Goal: Task Accomplishment & Management: Use online tool/utility

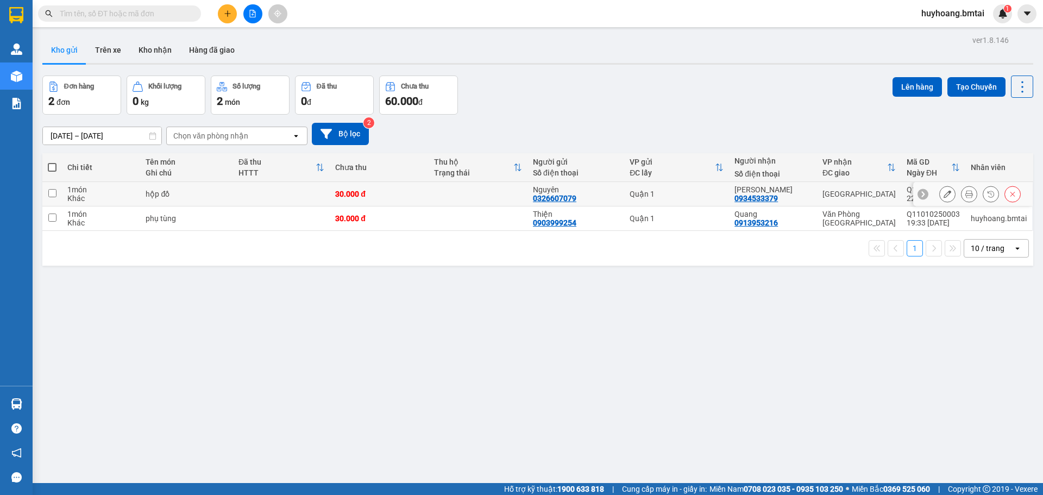
click at [480, 202] on td at bounding box center [477, 194] width 99 height 24
checkbox input "true"
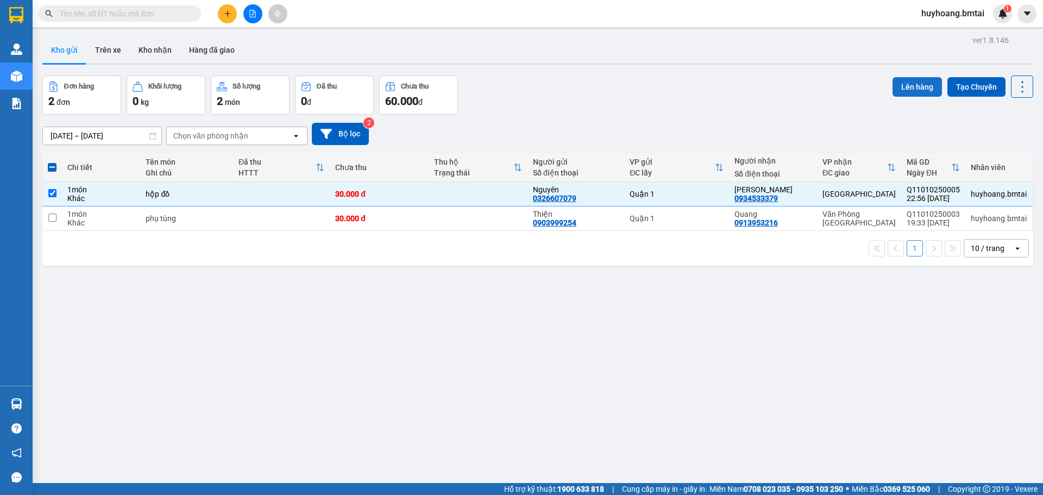
click at [924, 81] on button "Lên hàng" at bounding box center [916, 87] width 49 height 20
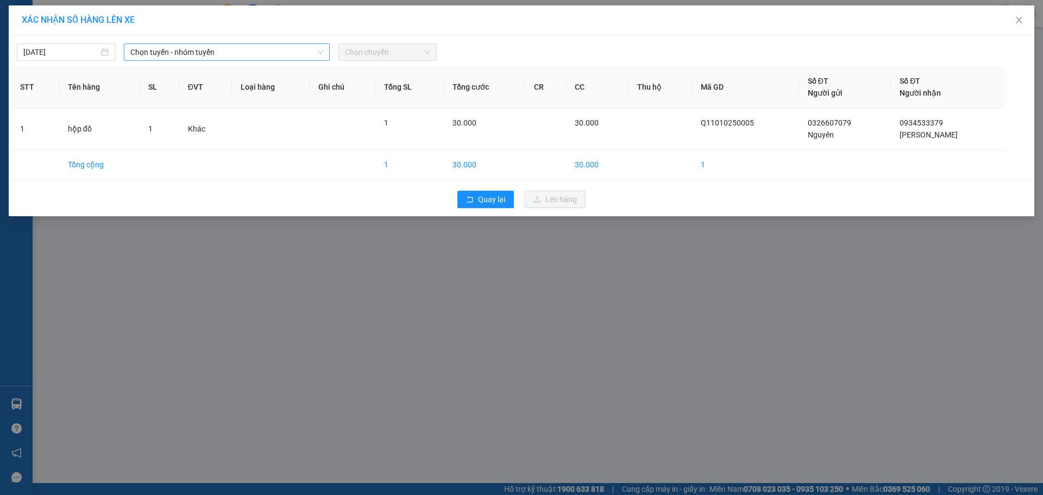
click at [193, 52] on span "Chọn tuyến - nhóm tuyến" at bounding box center [226, 52] width 193 height 16
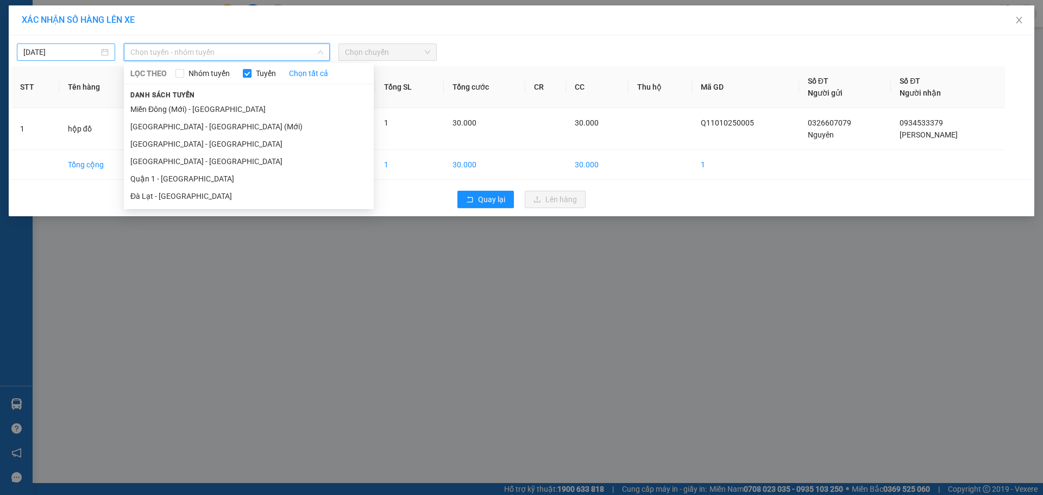
click at [57, 53] on input "[DATE]" at bounding box center [60, 52] width 75 height 12
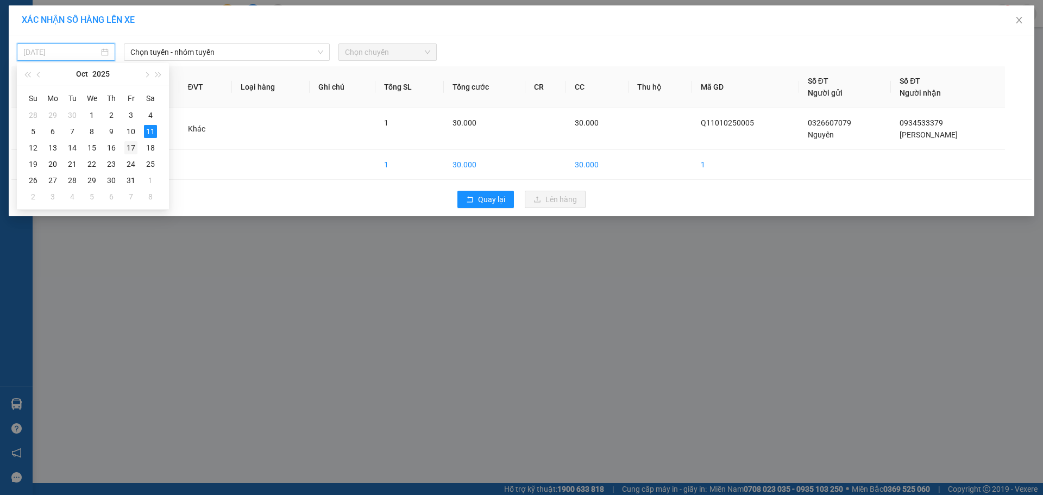
click at [130, 140] on td "17" at bounding box center [131, 148] width 20 height 16
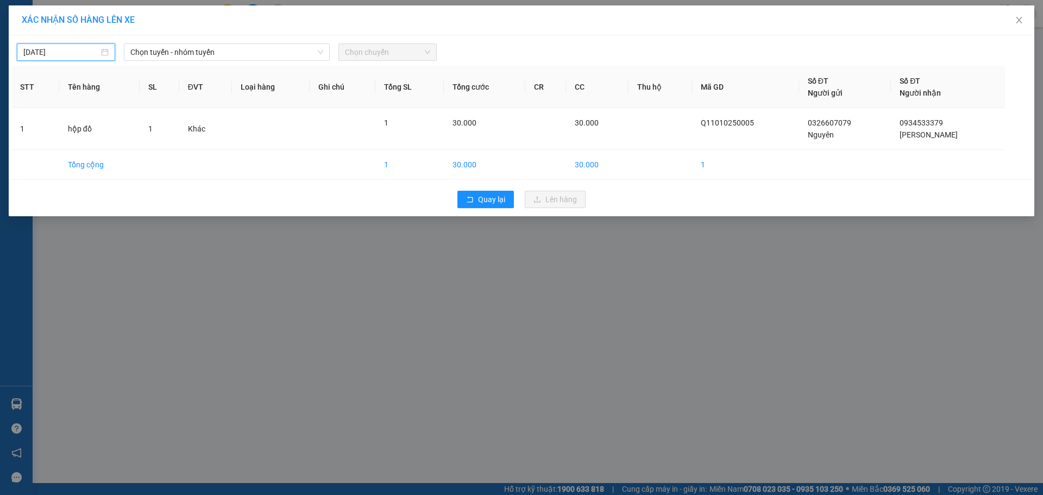
click at [82, 49] on input "[DATE]" at bounding box center [60, 52] width 75 height 12
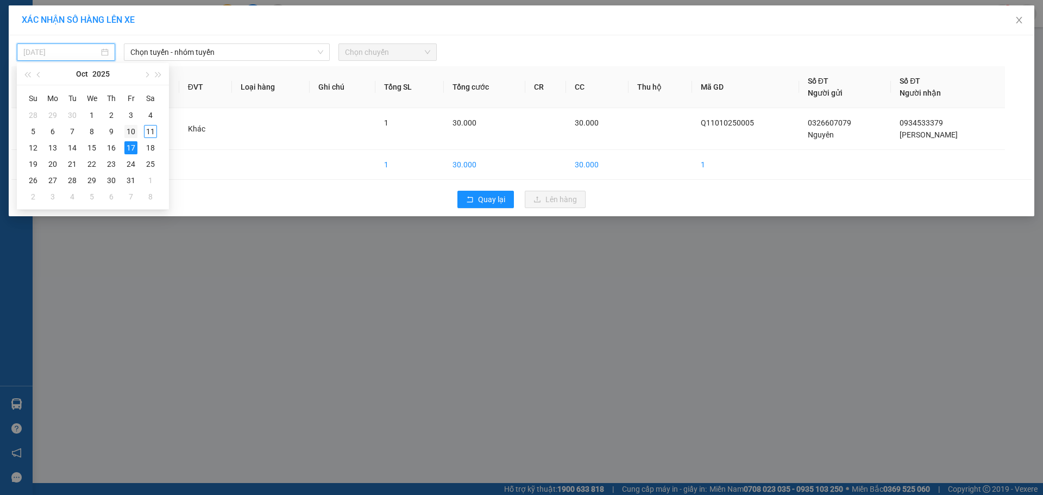
click at [134, 133] on div "10" at bounding box center [130, 131] width 13 height 13
type input "[DATE]"
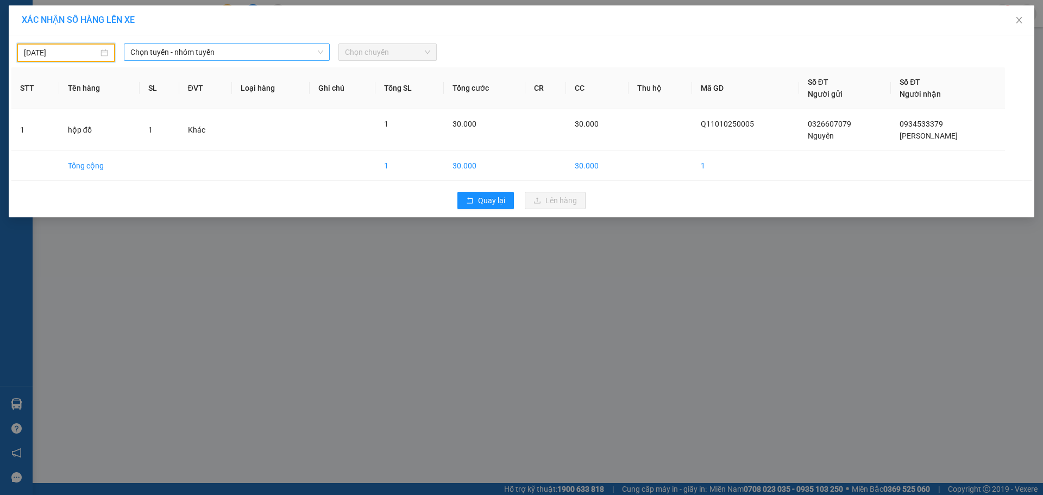
click at [289, 48] on span "Chọn tuyến - nhóm tuyến" at bounding box center [226, 52] width 193 height 16
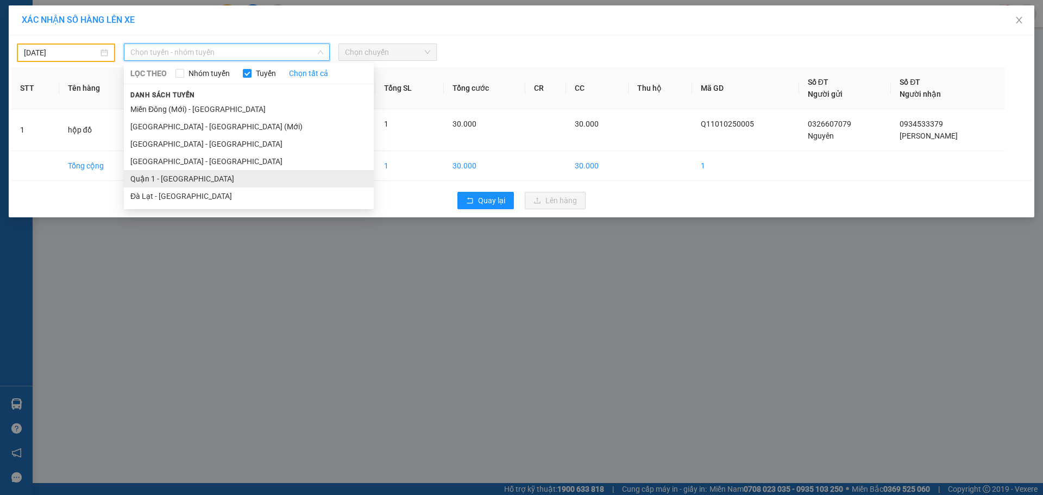
click at [210, 179] on li "Quận 1 - [GEOGRAPHIC_DATA]" at bounding box center [249, 178] width 250 height 17
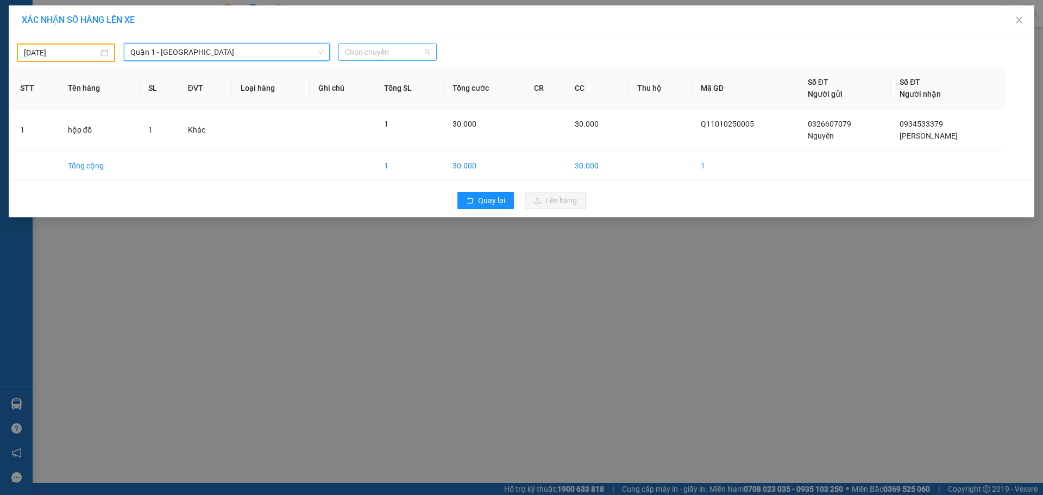
click at [406, 53] on span "Chọn chuyến" at bounding box center [387, 52] width 85 height 16
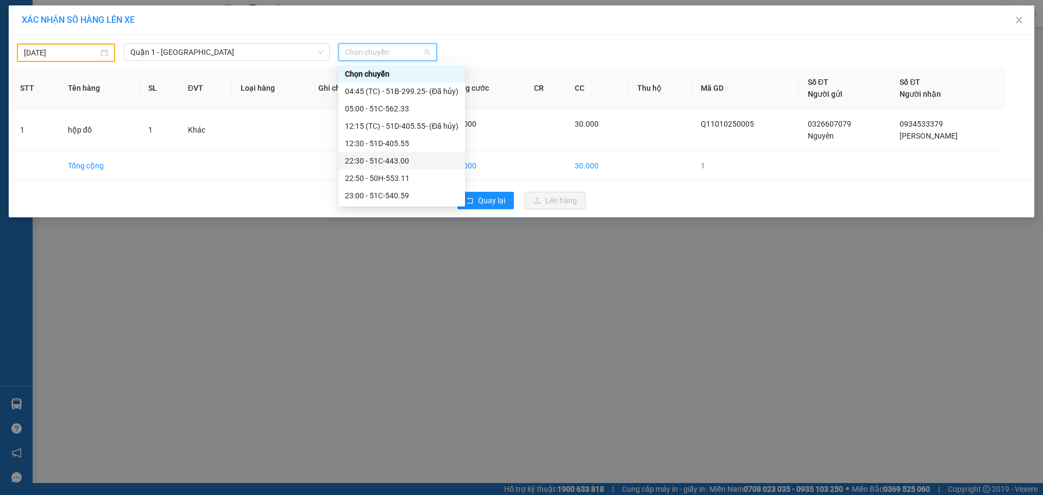
click at [402, 159] on div "22:30 - 51C-443.00" at bounding box center [401, 161] width 113 height 12
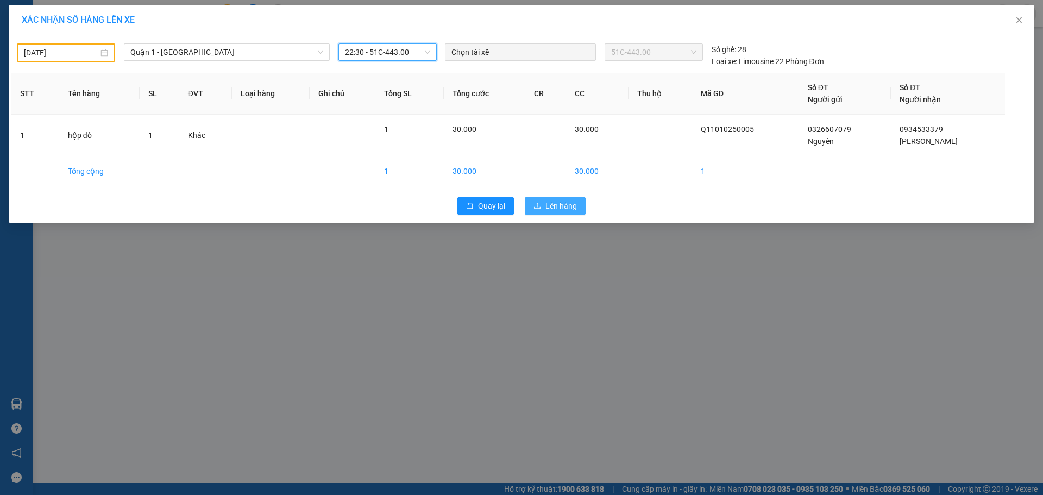
click at [556, 208] on span "Lên hàng" at bounding box center [560, 206] width 31 height 12
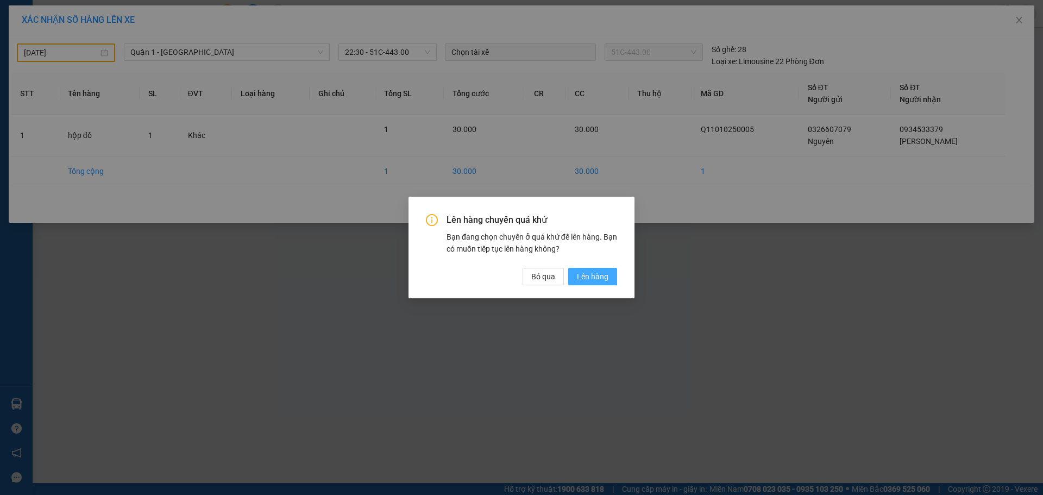
click at [603, 281] on span "Lên hàng" at bounding box center [592, 276] width 31 height 12
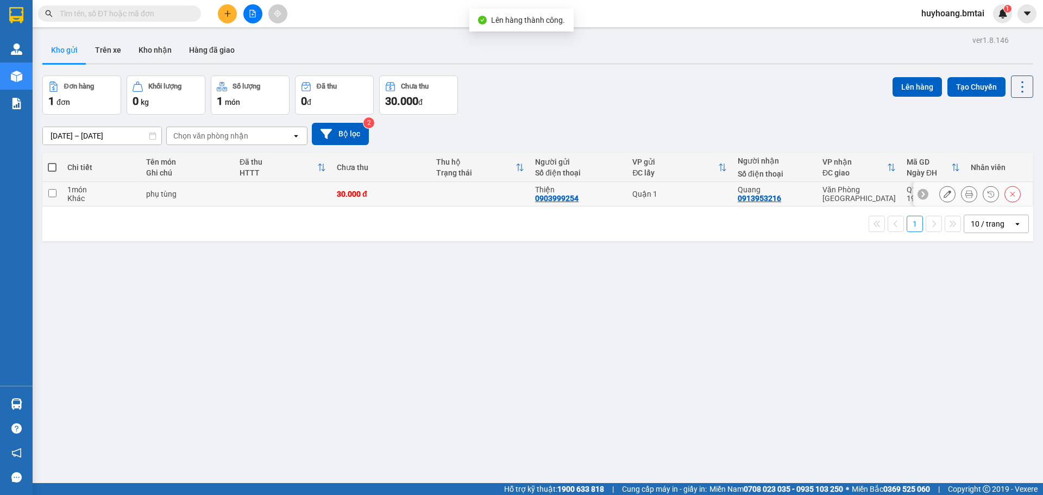
click at [651, 198] on div "Quận 1" at bounding box center [679, 194] width 94 height 9
checkbox input "true"
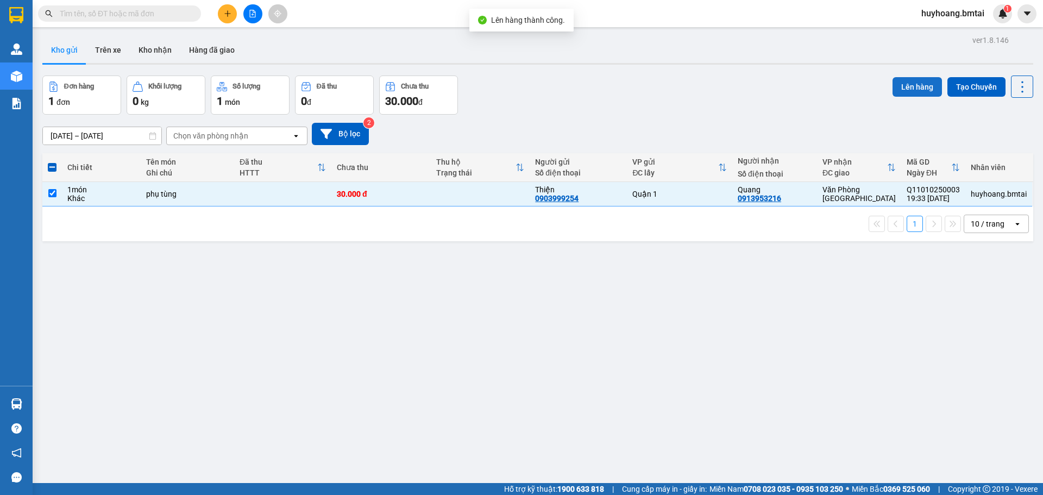
click at [893, 93] on button "Lên hàng" at bounding box center [916, 87] width 49 height 20
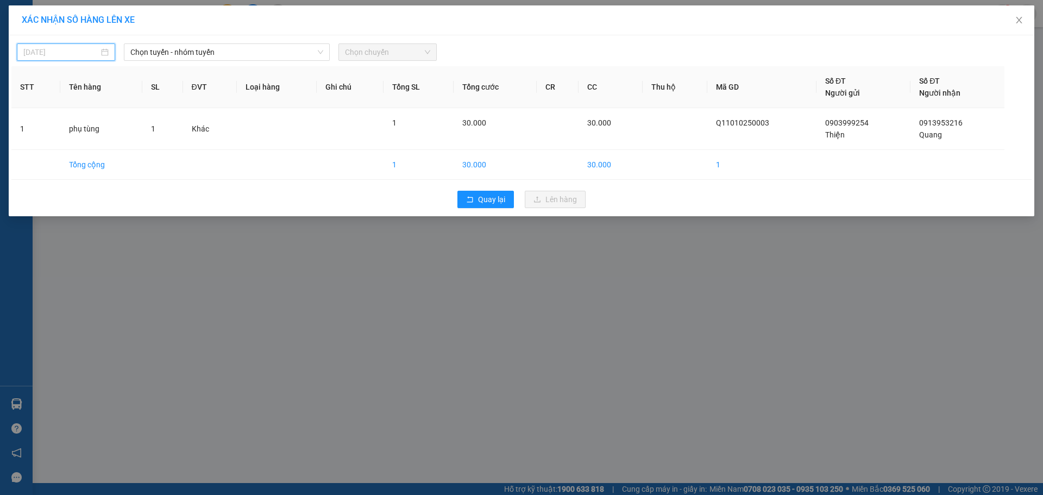
click at [99, 56] on input "[DATE]" at bounding box center [60, 52] width 75 height 12
click at [136, 132] on div "10" at bounding box center [130, 131] width 13 height 13
type input "[DATE]"
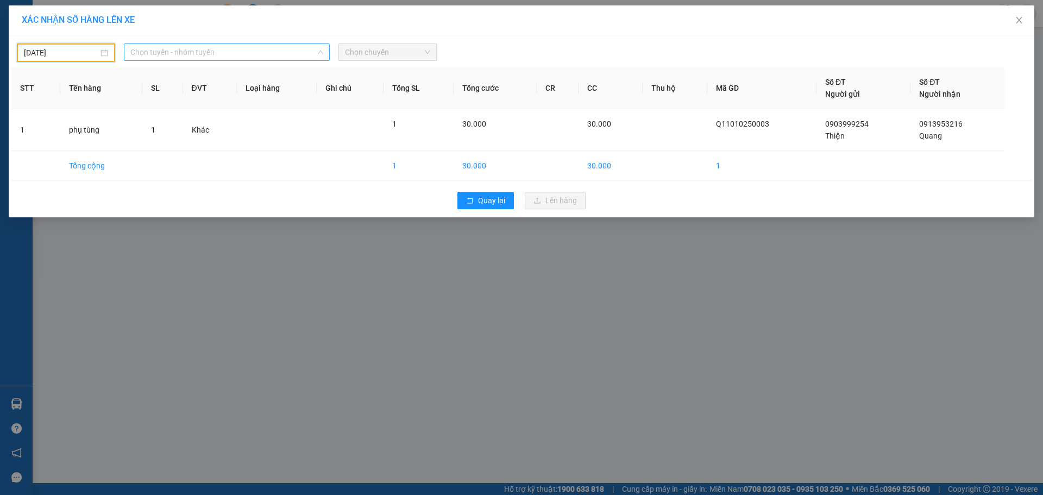
click at [277, 52] on span "Chọn tuyến - nhóm tuyến" at bounding box center [226, 52] width 193 height 16
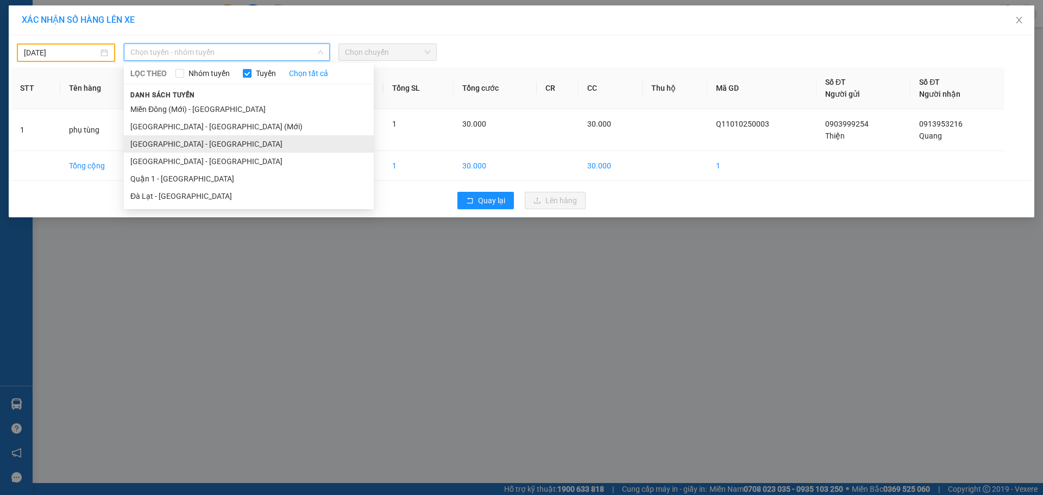
click at [204, 145] on li "[GEOGRAPHIC_DATA] - [GEOGRAPHIC_DATA]" at bounding box center [249, 143] width 250 height 17
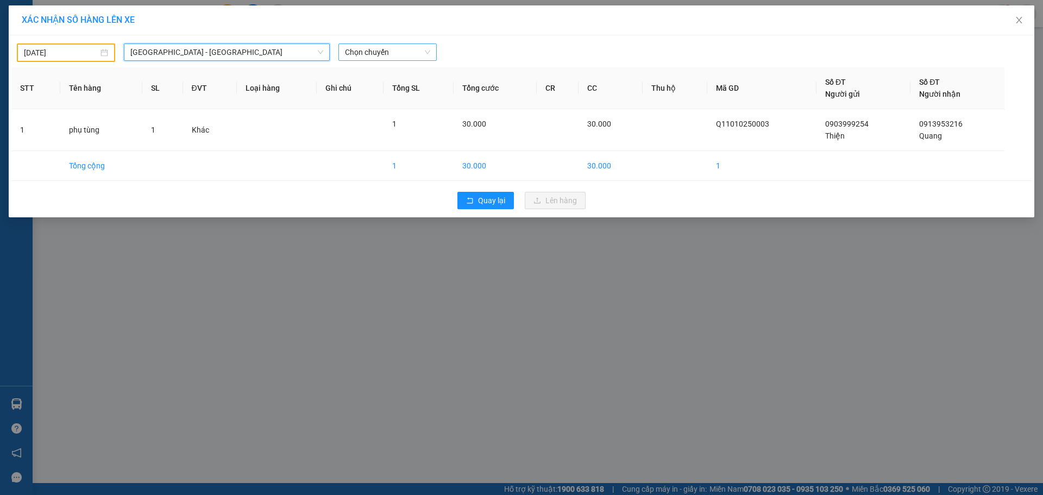
click at [402, 52] on span "Chọn chuyến" at bounding box center [387, 52] width 85 height 16
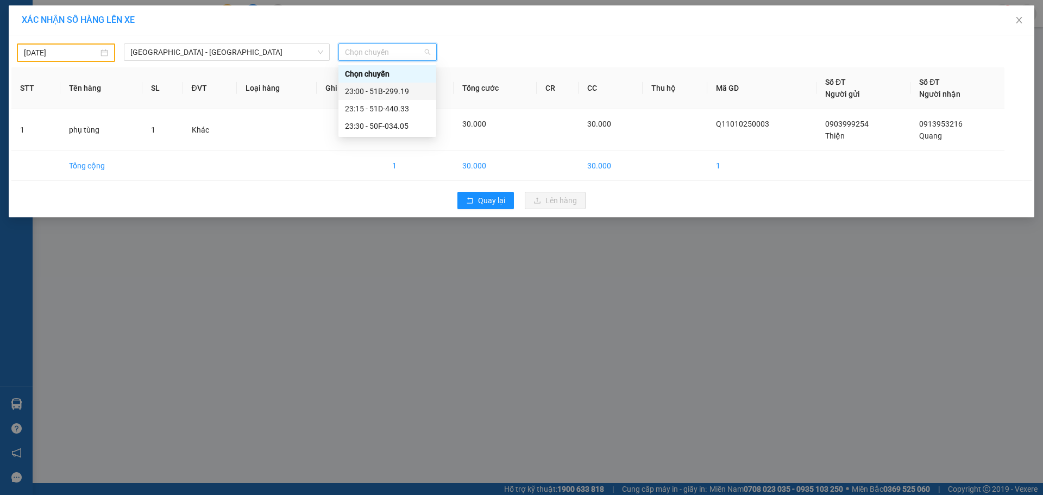
click at [402, 91] on div "23:00 - 51B-299.19" at bounding box center [387, 91] width 85 height 12
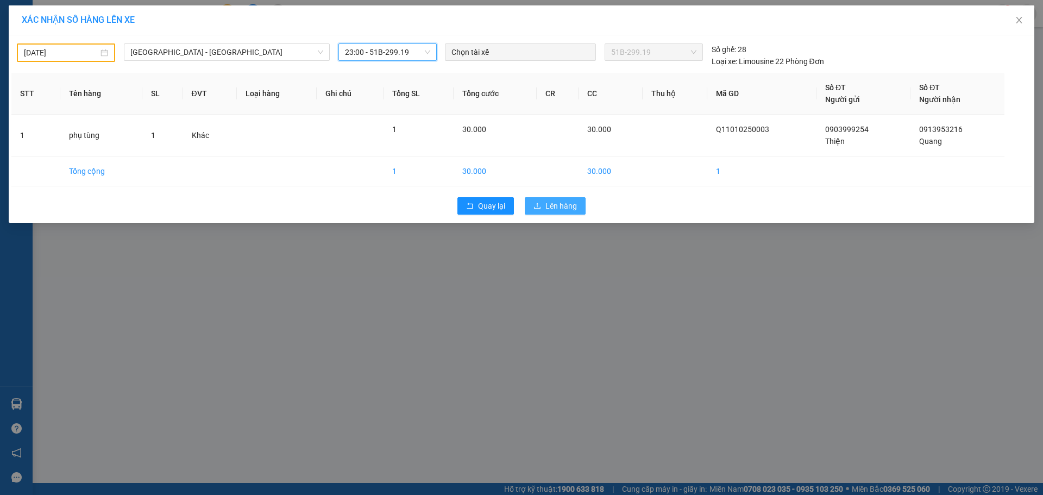
click at [562, 206] on span "Lên hàng" at bounding box center [560, 206] width 31 height 12
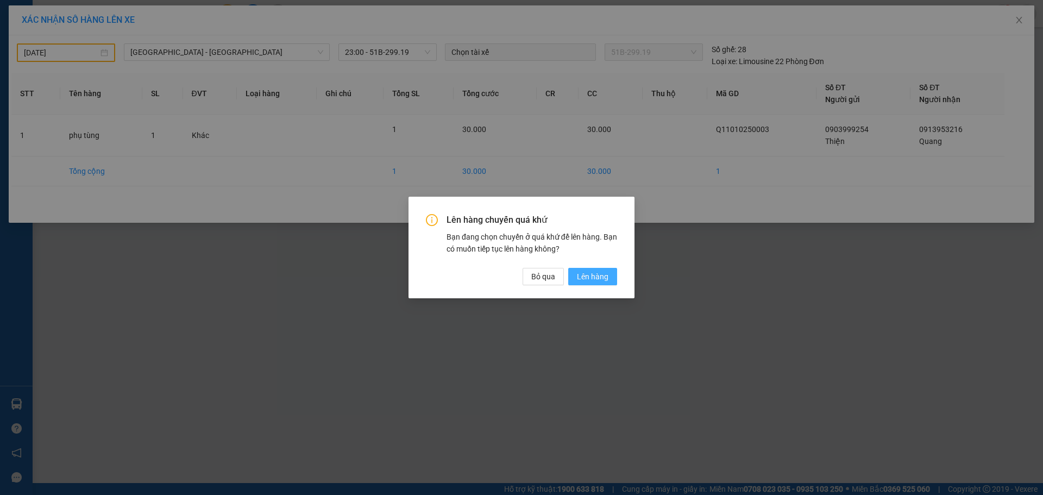
click at [595, 279] on span "Lên hàng" at bounding box center [592, 276] width 31 height 12
